Goal: Book appointment/travel/reservation

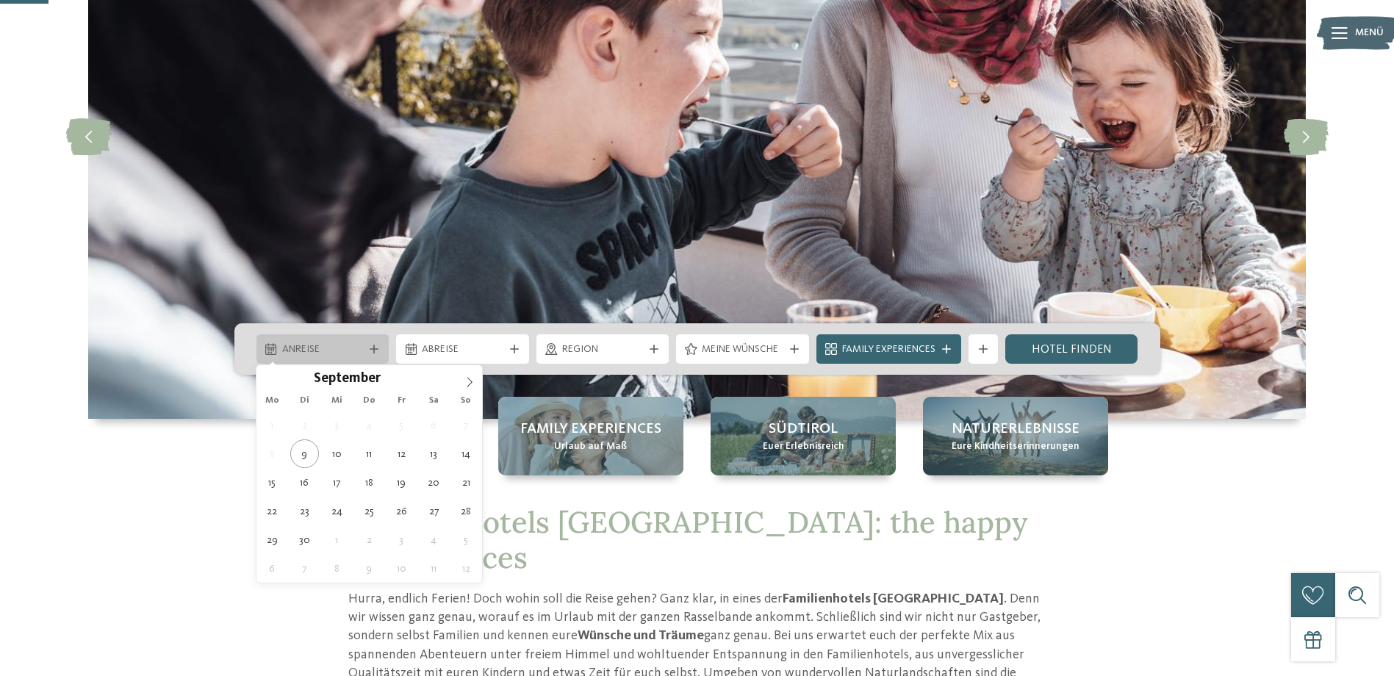
click at [376, 345] on icon at bounding box center [374, 349] width 9 height 9
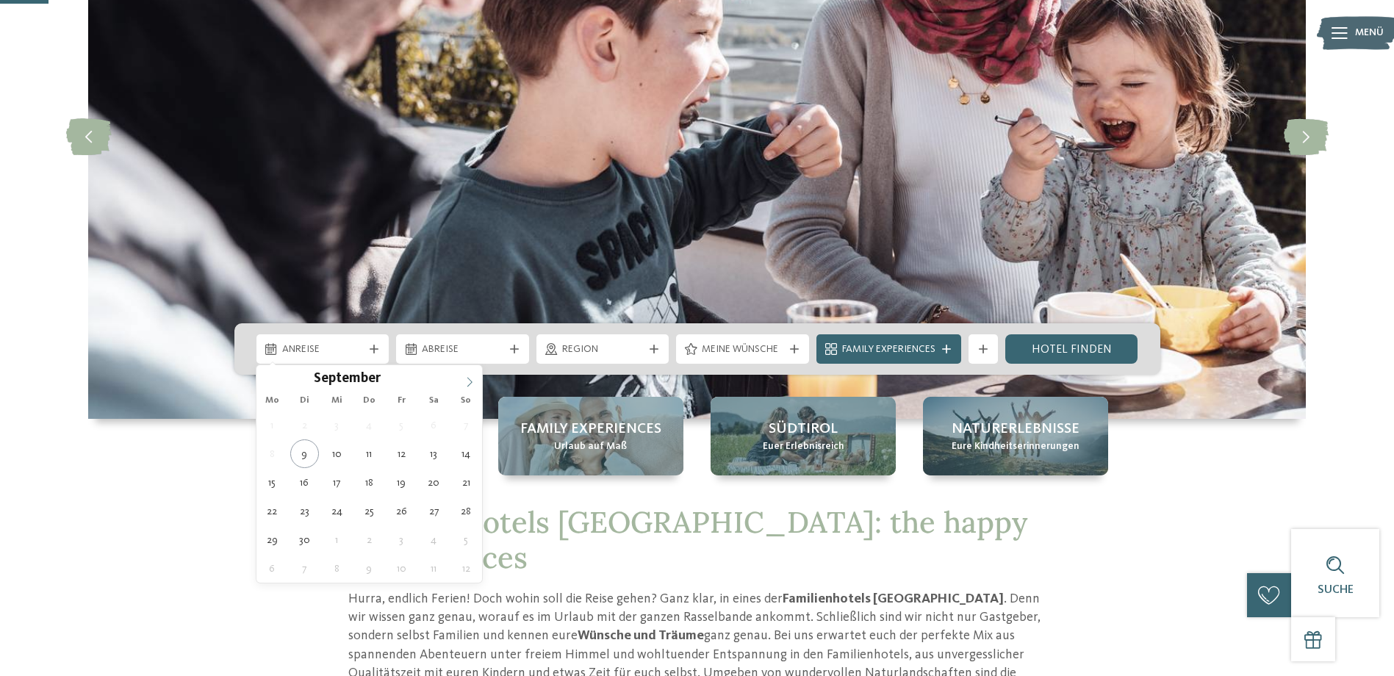
click at [473, 382] on icon at bounding box center [469, 382] width 10 height 10
type input "****"
click at [473, 382] on icon at bounding box center [469, 382] width 10 height 10
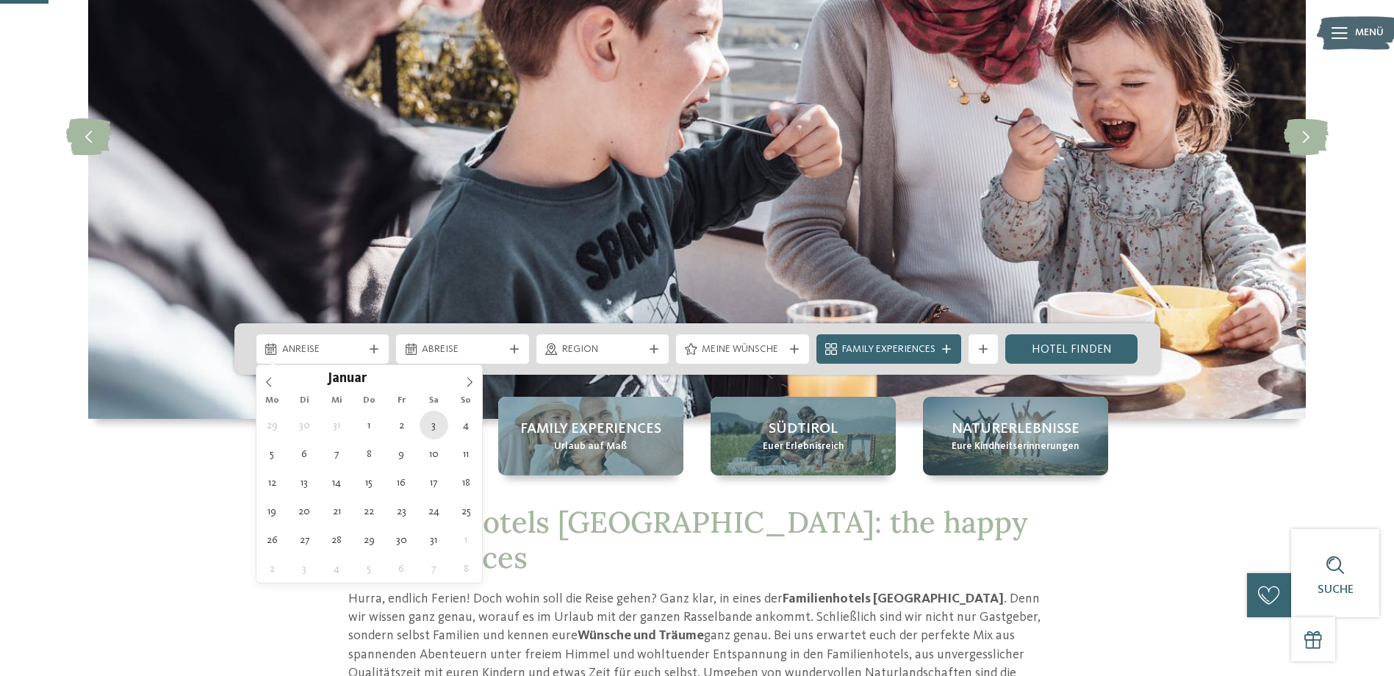
type div "03.01.2026"
type input "****"
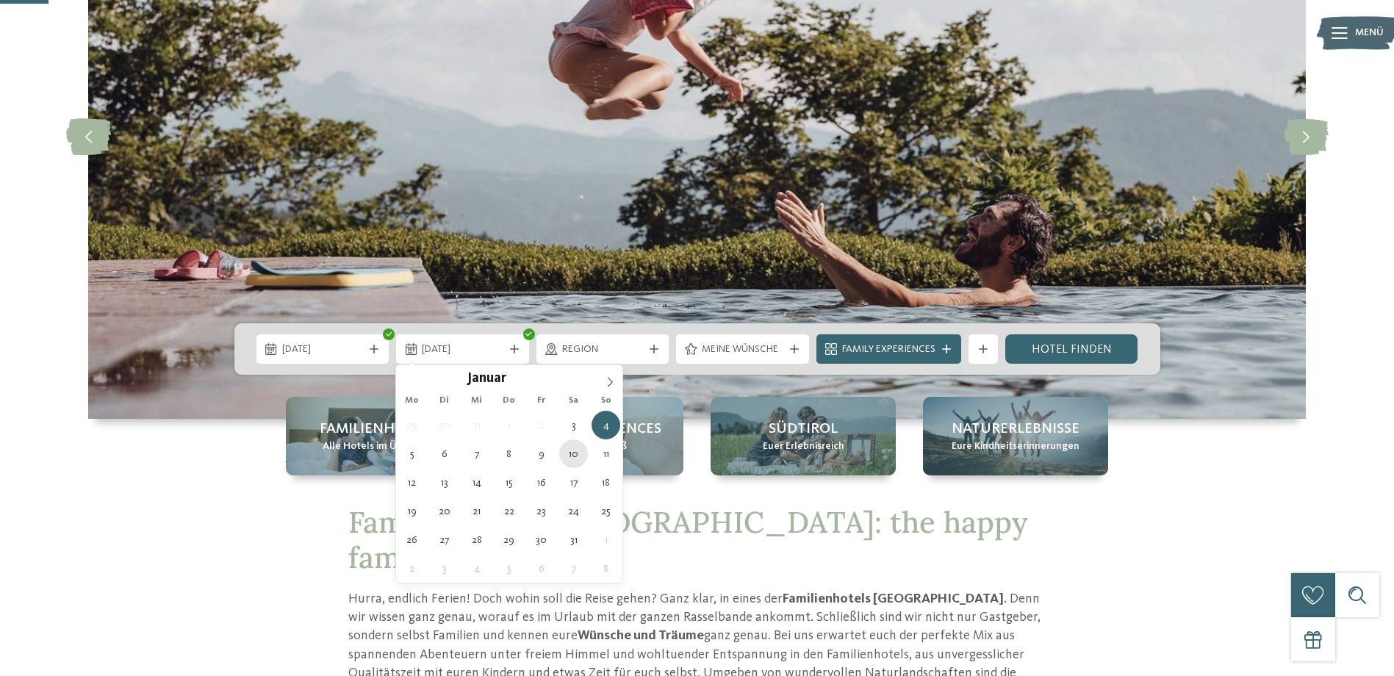
type div "10.01.2026"
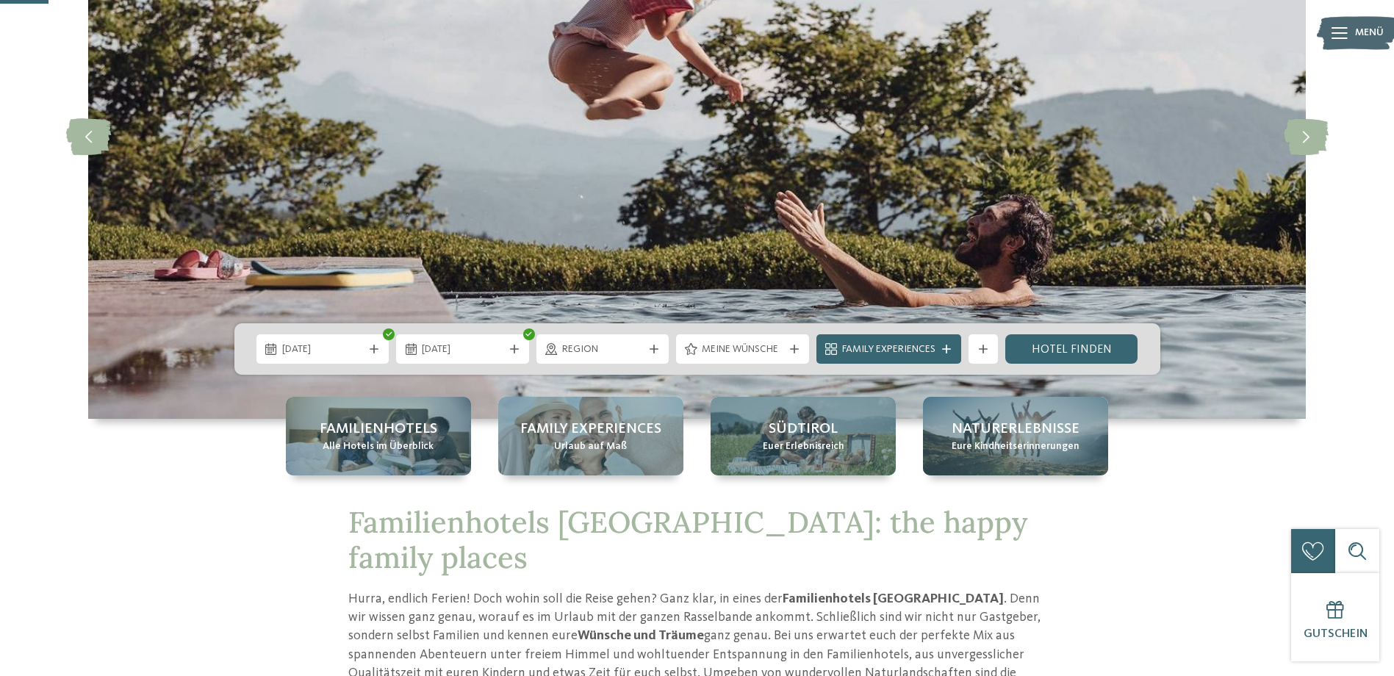
click at [656, 345] on icon at bounding box center [654, 349] width 9 height 9
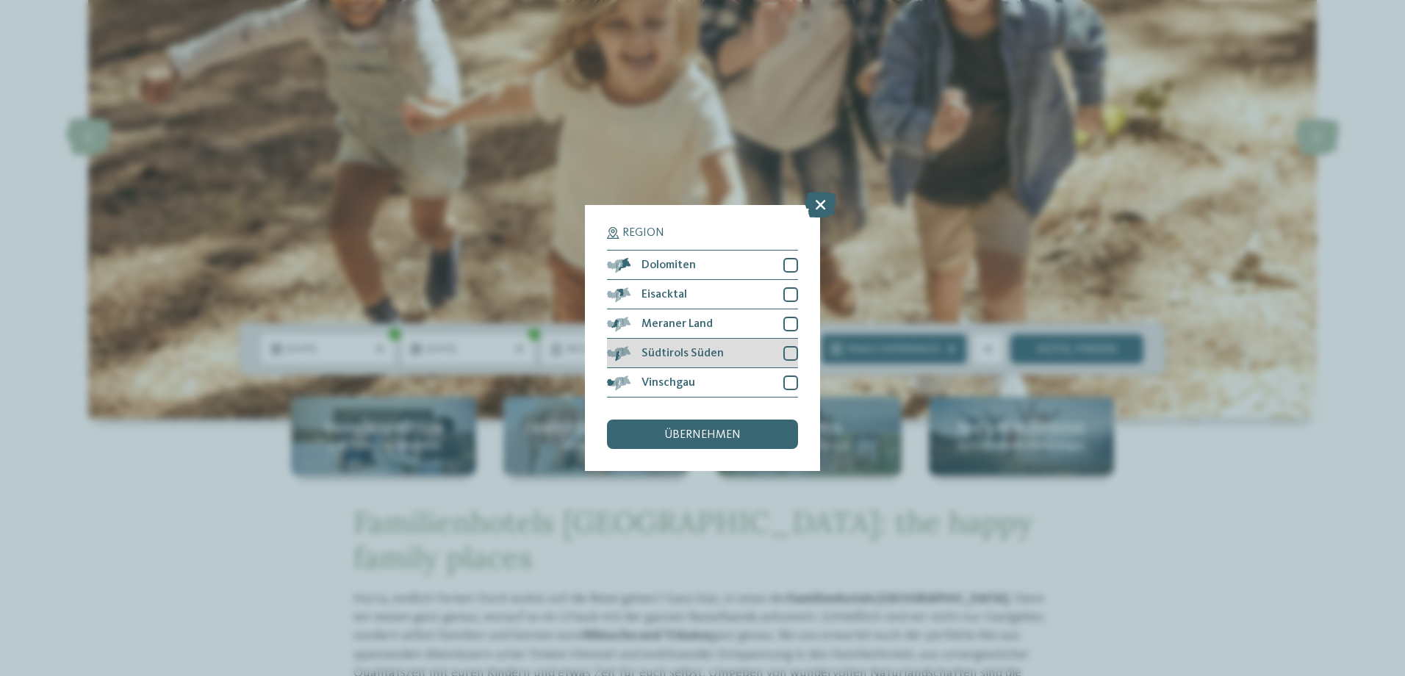
click at [742, 345] on div "Südtirols Süden" at bounding box center [702, 353] width 191 height 29
click at [720, 420] on div "übernehmen" at bounding box center [702, 434] width 191 height 29
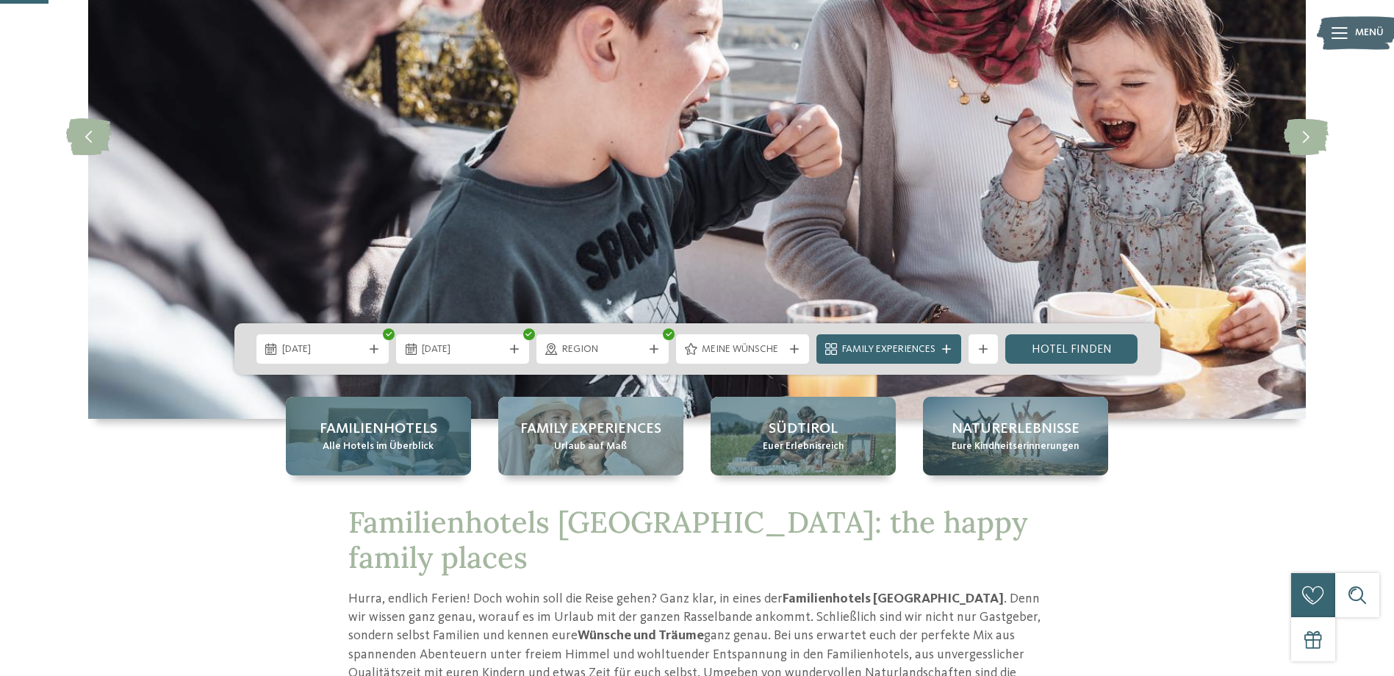
click at [410, 440] on span "Alle Hotels im Überblick" at bounding box center [378, 447] width 111 height 15
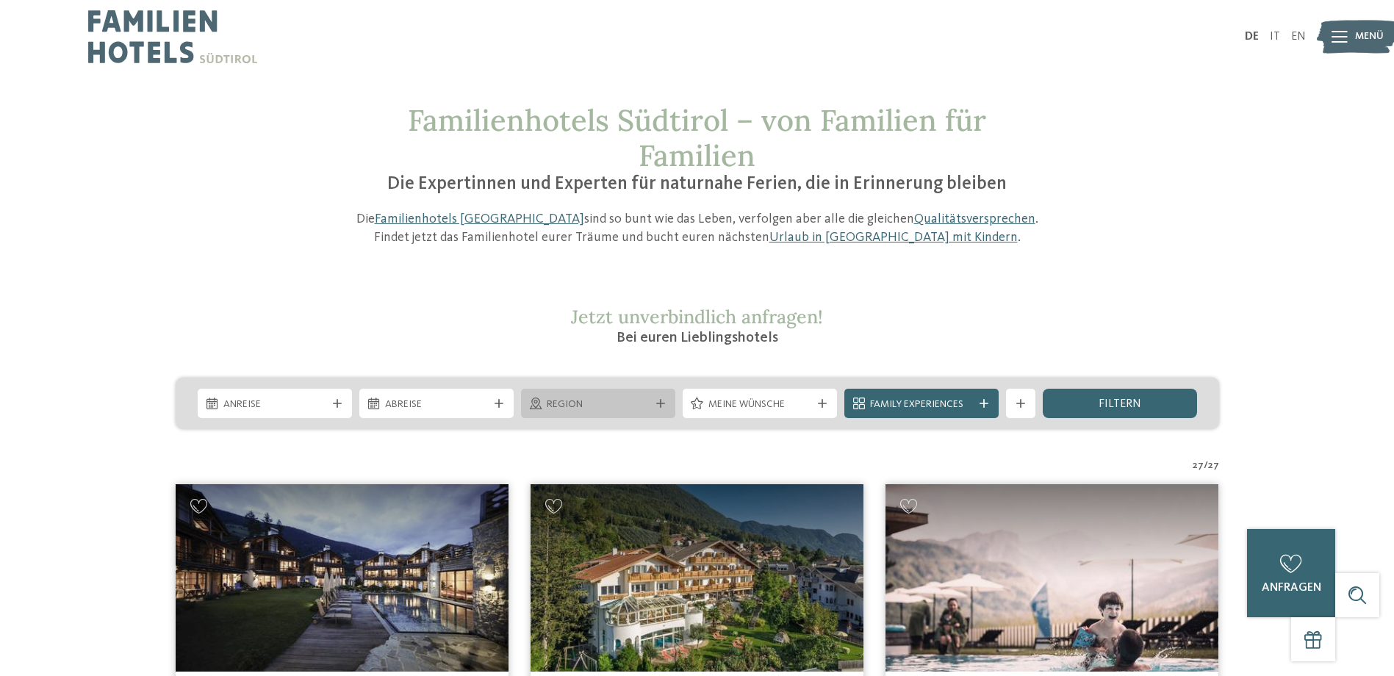
click at [660, 404] on icon at bounding box center [660, 403] width 9 height 9
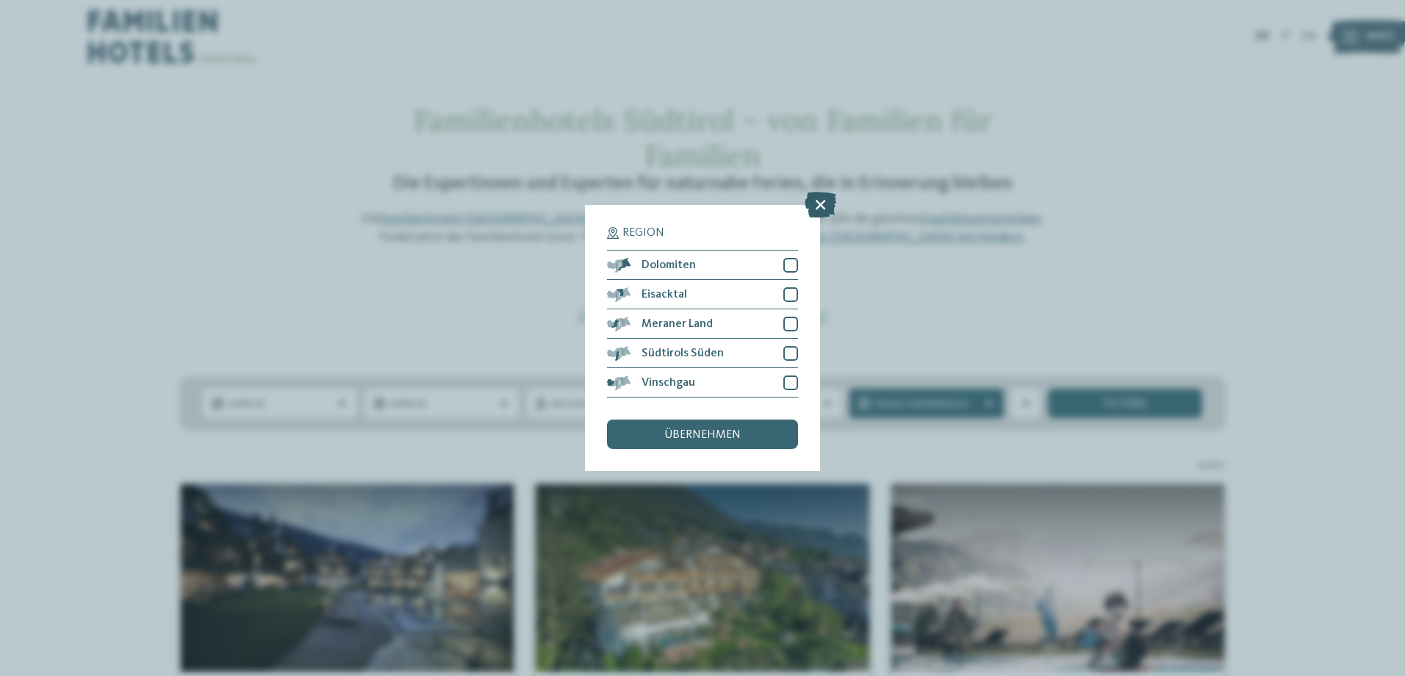
click at [820, 199] on icon at bounding box center [821, 205] width 32 height 26
